Goal: Information Seeking & Learning: Learn about a topic

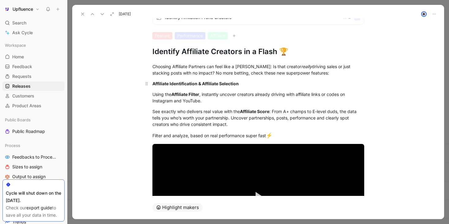
scroll to position [39, 0]
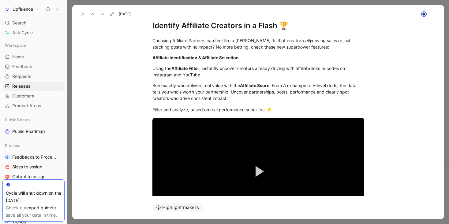
click at [81, 11] on button at bounding box center [82, 14] width 9 height 9
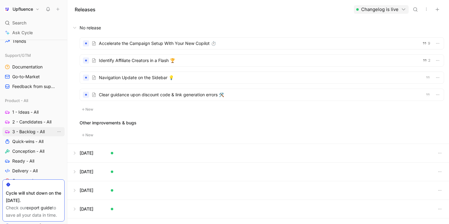
scroll to position [181, 0]
click at [36, 119] on span "2 - Candidates - All" at bounding box center [31, 122] width 39 height 6
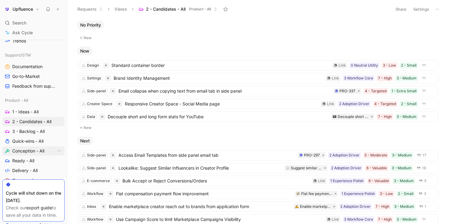
scroll to position [189, 0]
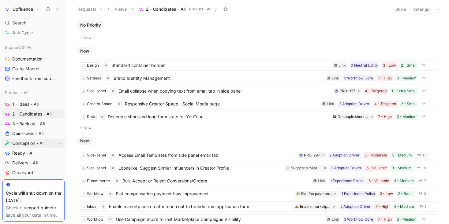
click at [35, 144] on span "Conception - All" at bounding box center [28, 143] width 32 height 6
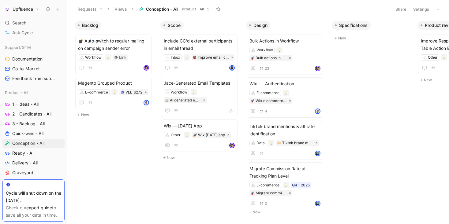
scroll to position [0, 0]
click at [143, 51] on span "💣 Auto-switch to regular mailing on campaign sender error" at bounding box center [113, 44] width 71 height 15
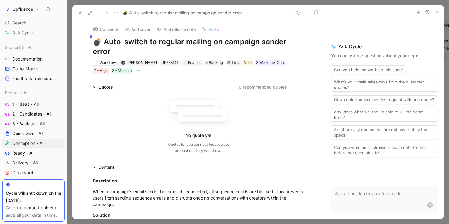
drag, startPoint x: 99, startPoint y: 39, endPoint x: 289, endPoint y: 41, distance: 189.9
click at [289, 41] on h1 "💣 Auto-switch to regular mailing on campaign sender error" at bounding box center [199, 47] width 212 height 20
click at [177, 100] on rect at bounding box center [194, 106] width 49 height 13
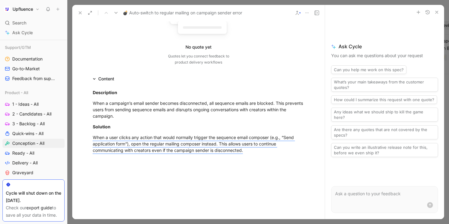
scroll to position [89, 0]
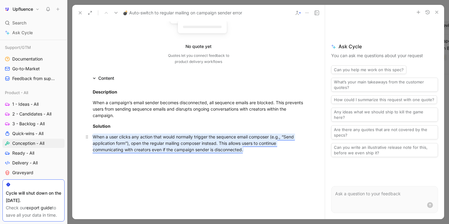
click at [161, 134] on mark "When a user clicks any action that would normally trigger the sequence email co…" at bounding box center [194, 143] width 202 height 18
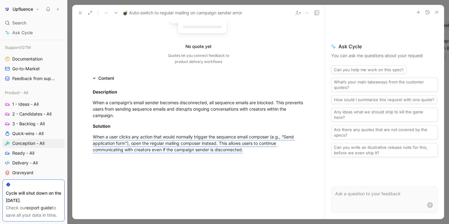
click at [79, 11] on icon at bounding box center [80, 12] width 5 height 5
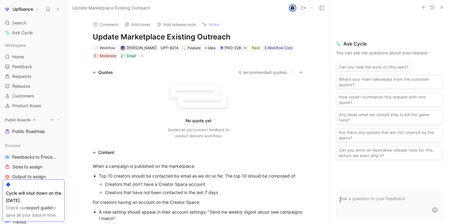
scroll to position [19, 0]
